Goal: Task Accomplishment & Management: Complete application form

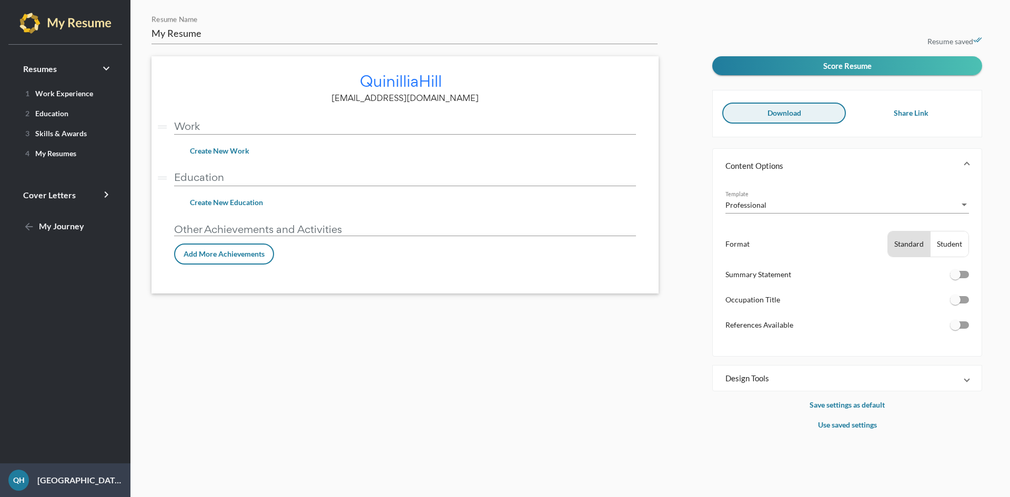
click at [803, 108] on button "Download" at bounding box center [784, 113] width 124 height 21
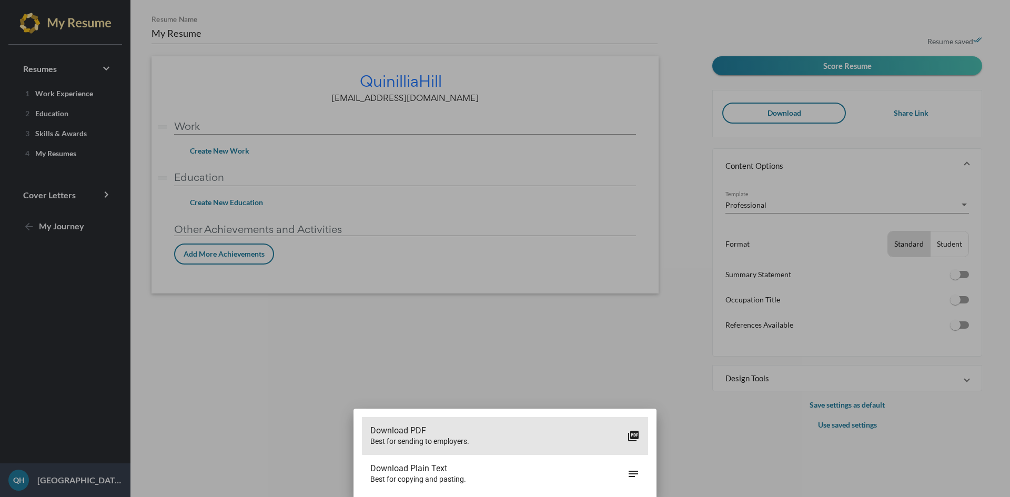
click at [564, 433] on span "Download PDF" at bounding box center [498, 431] width 257 height 11
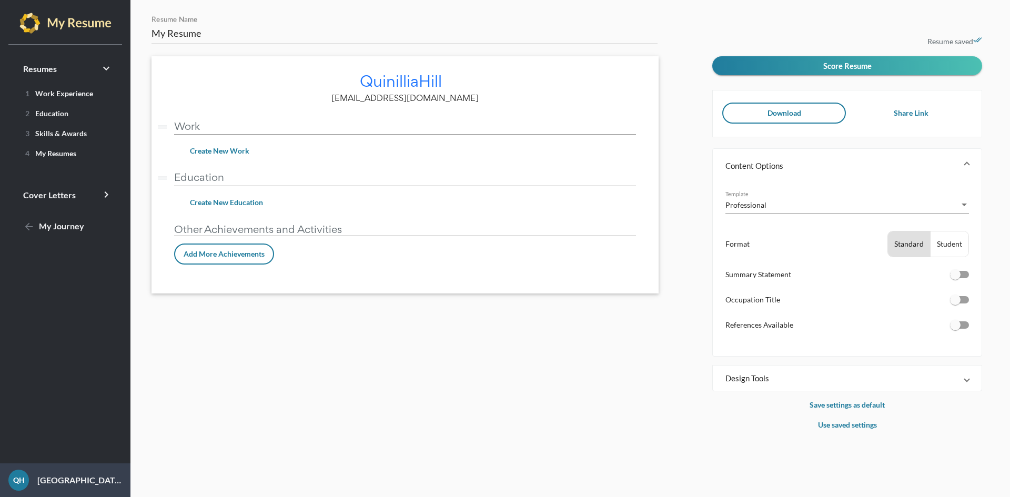
click at [799, 112] on span "Download" at bounding box center [785, 112] width 34 height 9
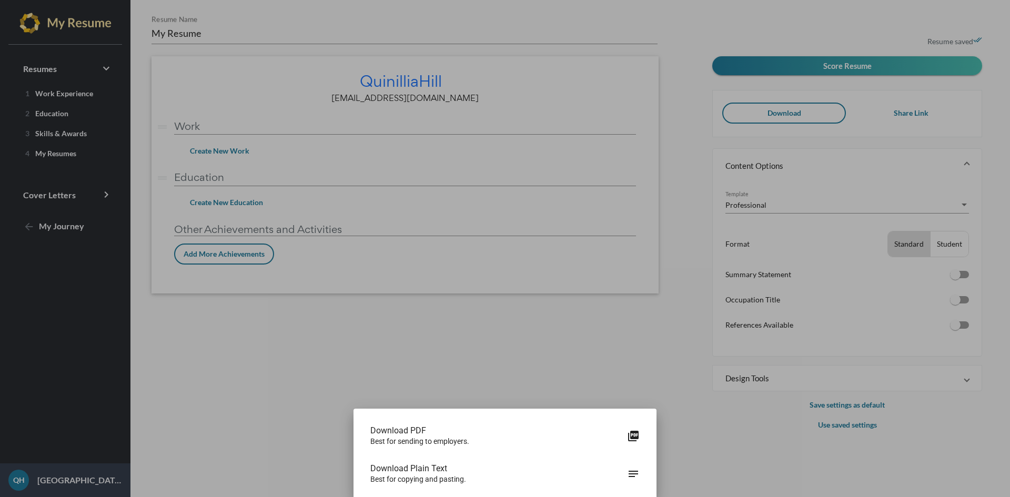
click at [417, 449] on div "Download PDF Best for sending to employers. picture_as_pdf" at bounding box center [505, 436] width 286 height 38
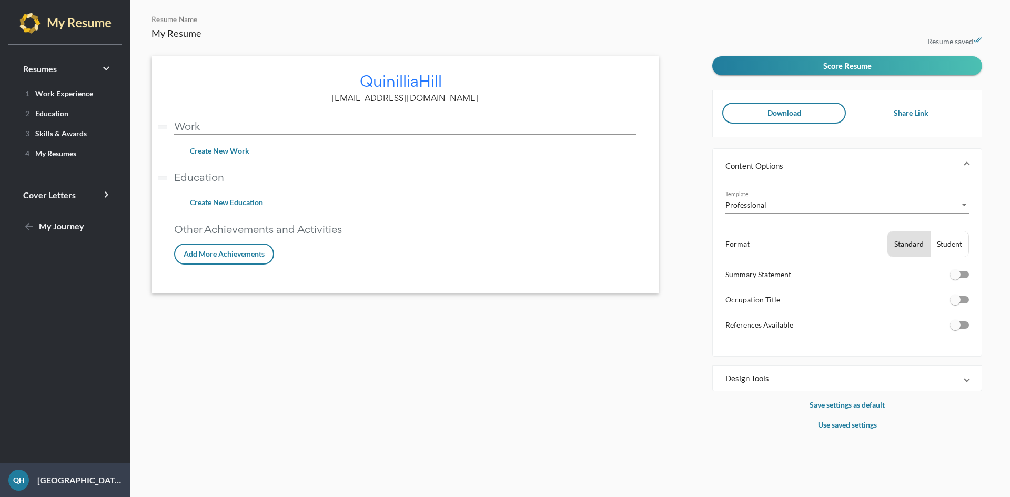
click at [816, 115] on button "Download" at bounding box center [784, 113] width 124 height 21
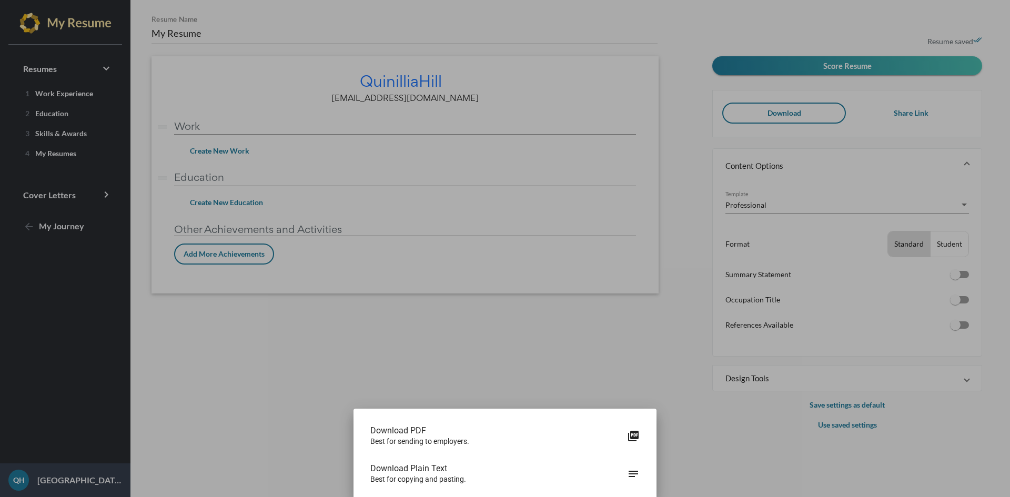
click at [428, 427] on span "Download PDF" at bounding box center [498, 431] width 257 height 11
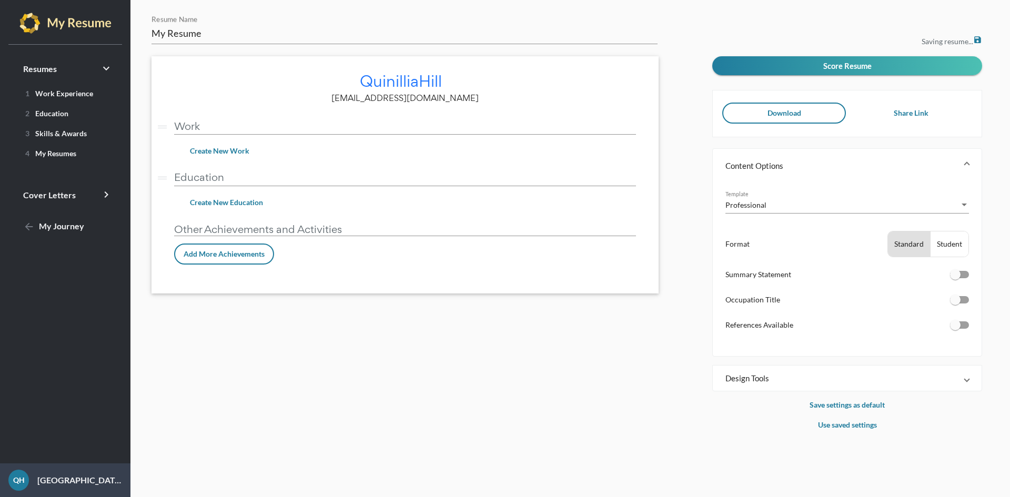
click at [269, 40] on input "My Resume" at bounding box center [405, 33] width 506 height 13
click at [51, 152] on span "4 My Resumes" at bounding box center [48, 153] width 55 height 9
click at [94, 155] on link "4 My Resumes" at bounding box center [65, 153] width 105 height 17
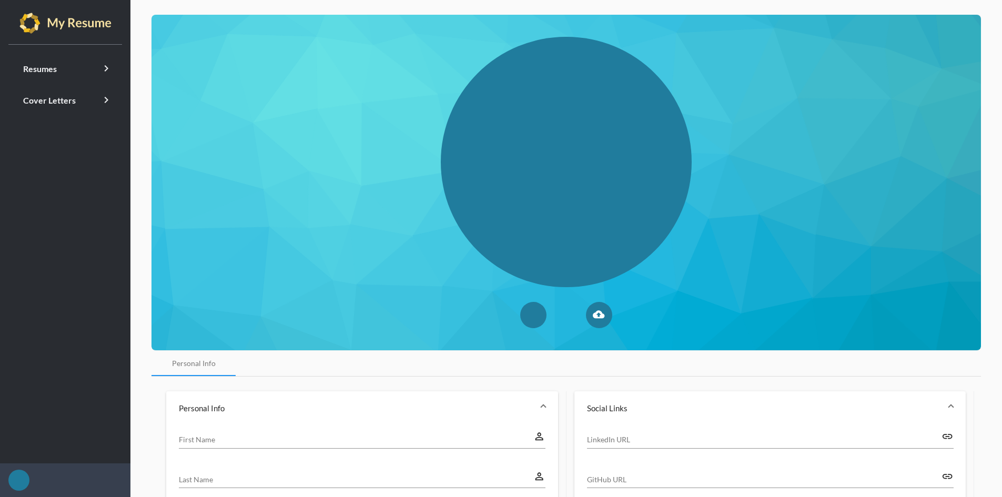
type input "Quinillia"
type input "Hill"
type input "[PHONE_NUMBER]"
type input "[GEOGRAPHIC_DATA]"
type input "MI"
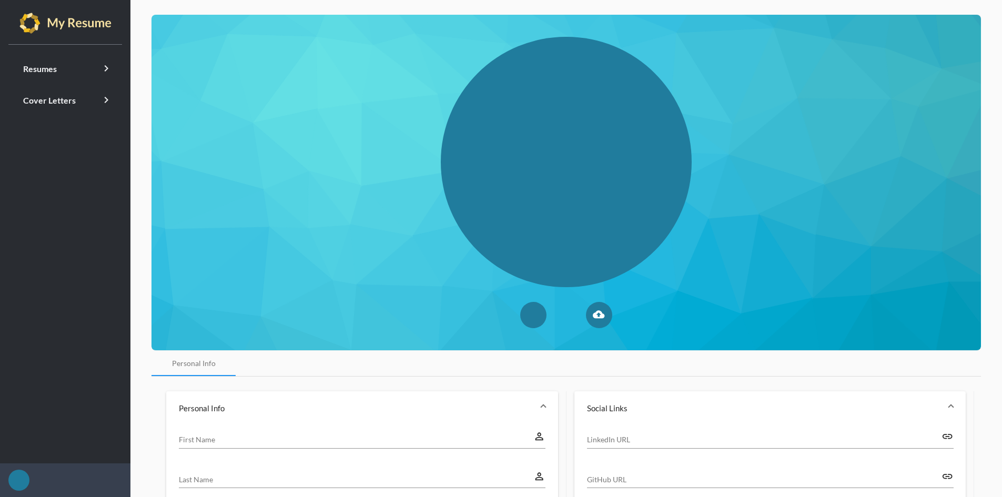
type input "48227"
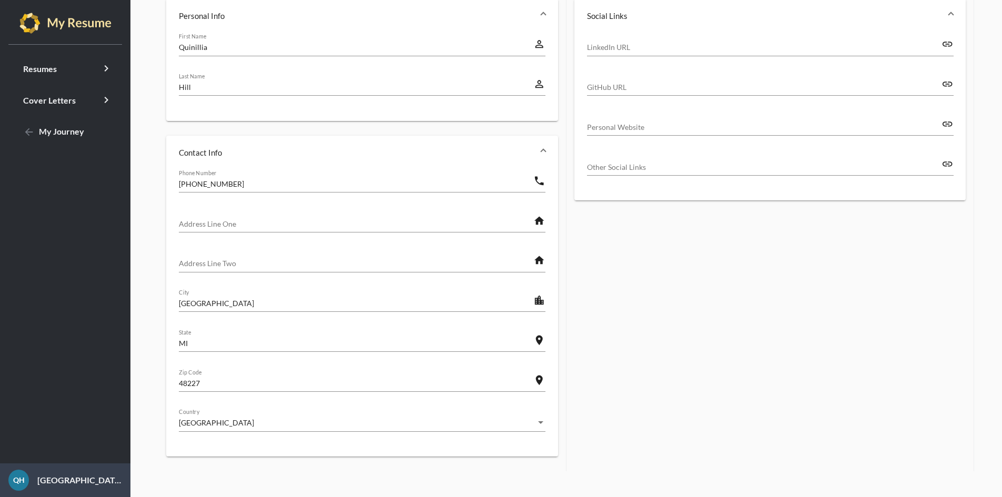
scroll to position [405, 0]
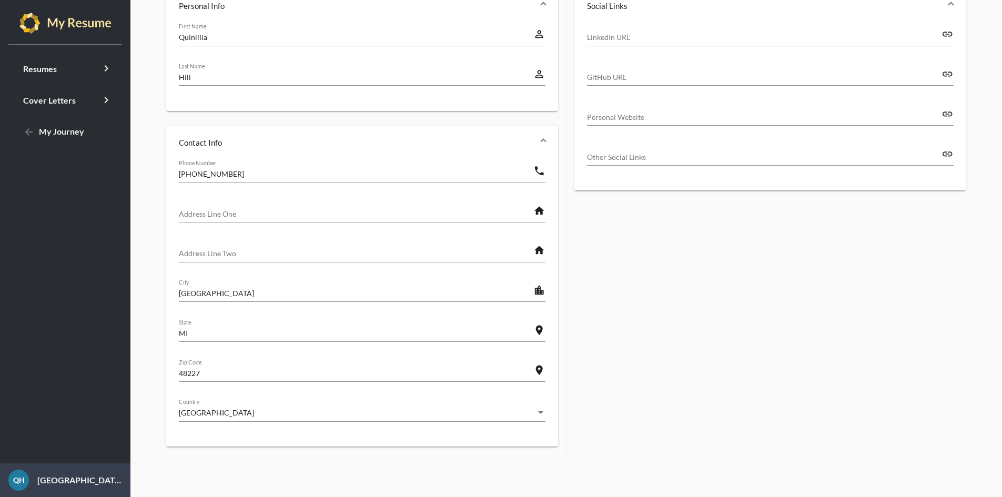
click at [206, 207] on div "Address Line One" at bounding box center [356, 210] width 355 height 23
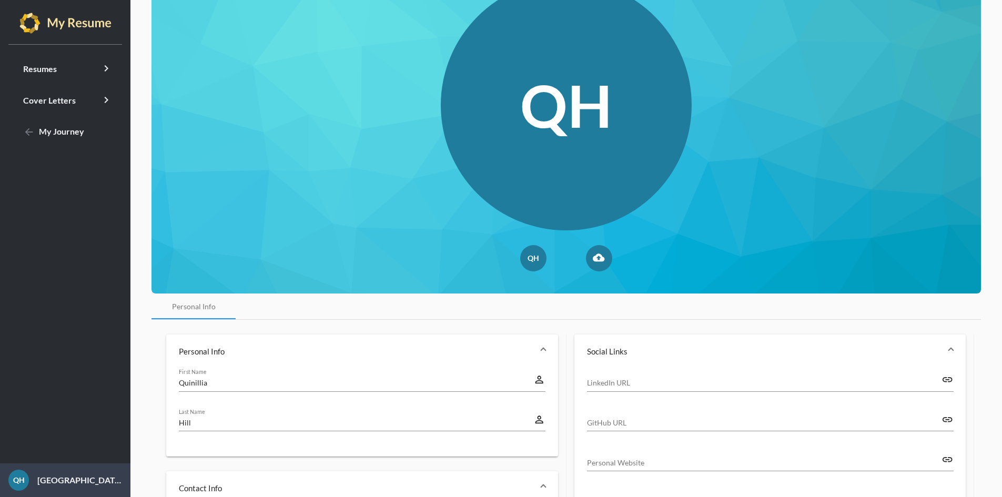
scroll to position [0, 0]
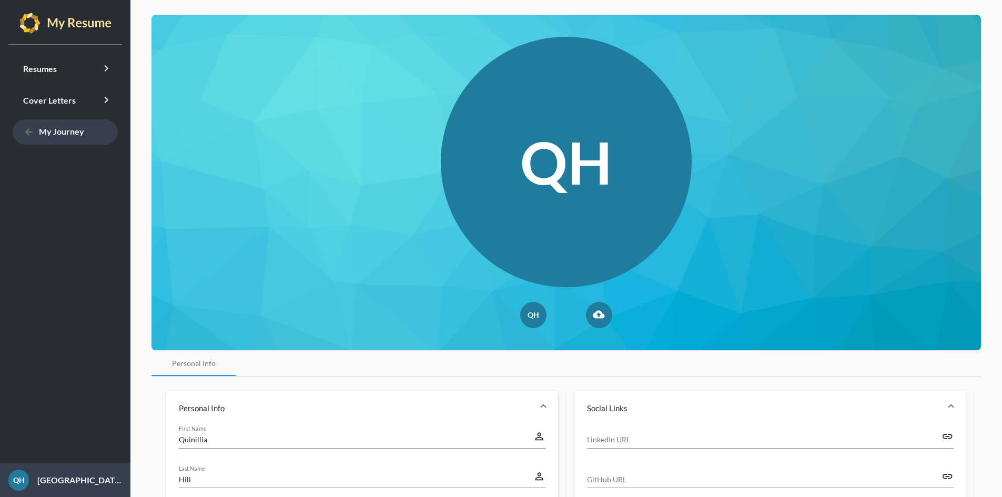
type input "[STREET_ADDRESS]"
click at [33, 132] on span "arrow_back My Journey" at bounding box center [53, 131] width 61 height 10
